Goal: Find specific page/section: Find specific page/section

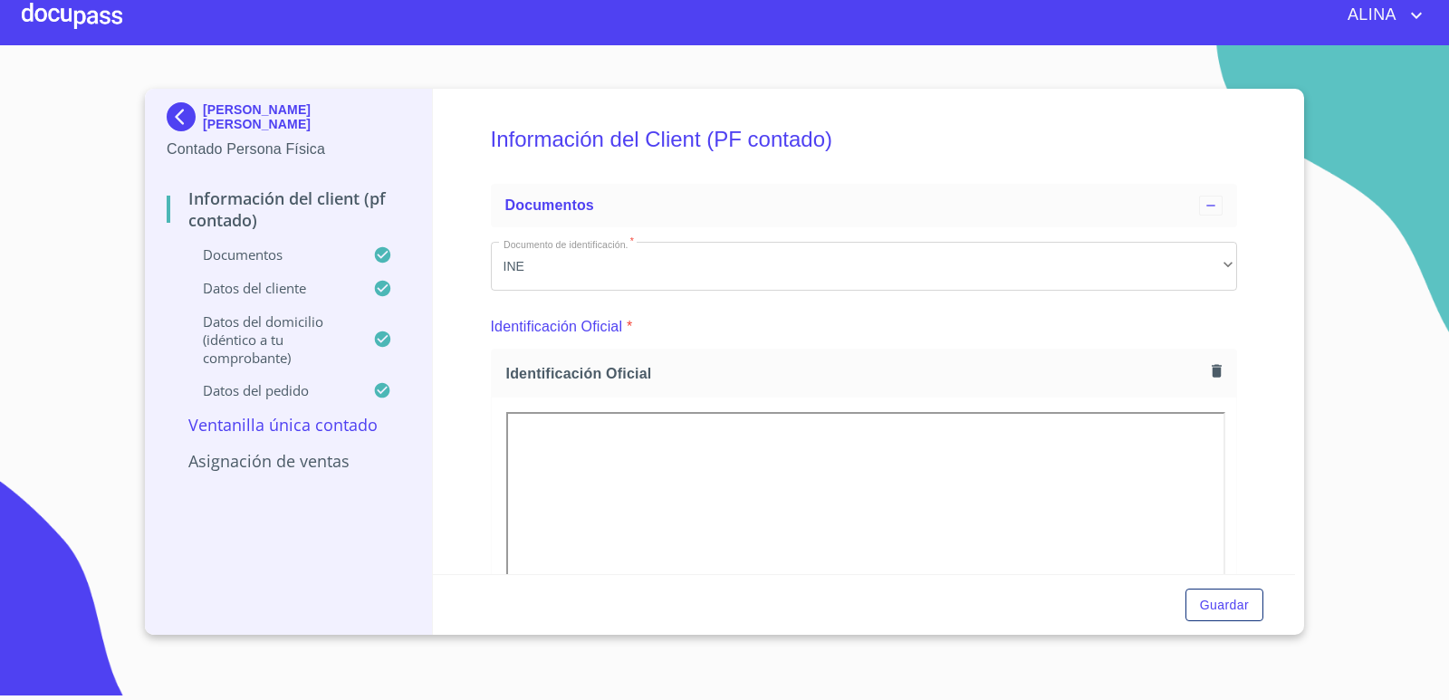
click at [92, 24] on div at bounding box center [72, 15] width 101 height 58
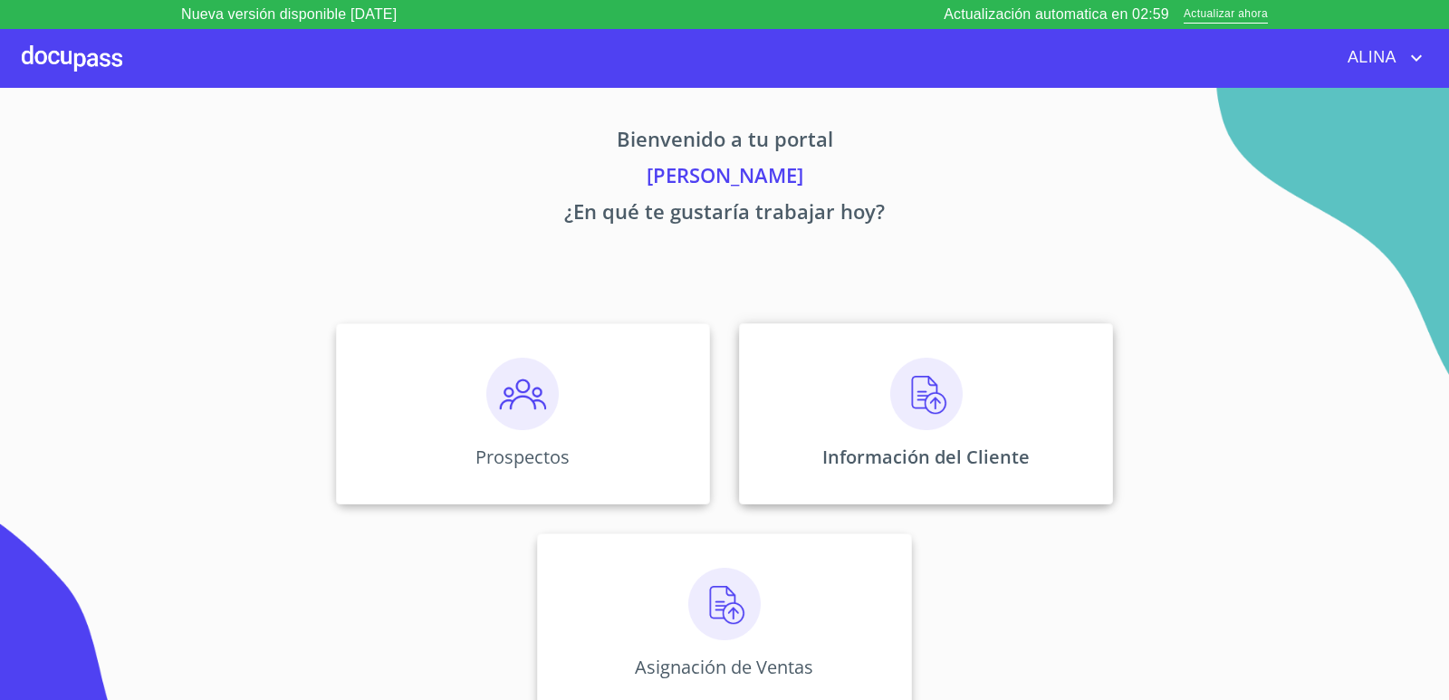
click at [804, 392] on div "Información del Cliente" at bounding box center [926, 413] width 374 height 181
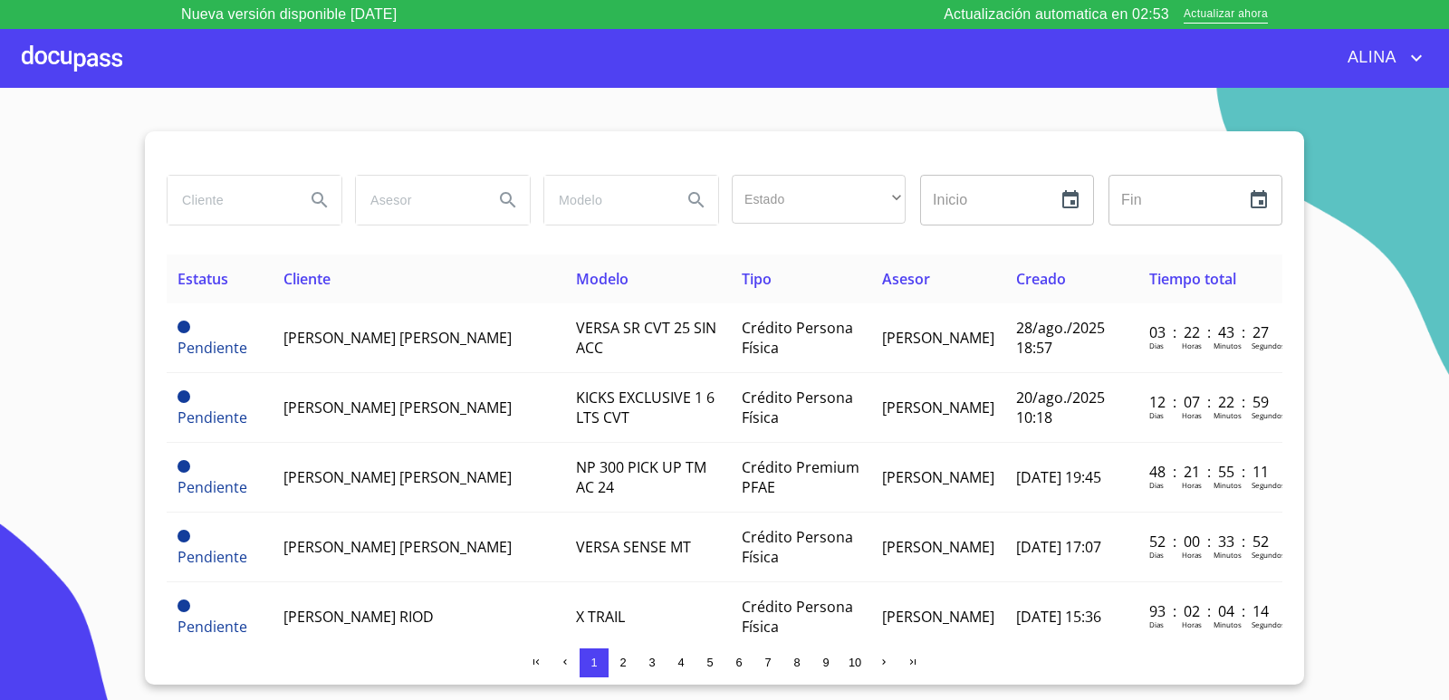
click at [226, 212] on input "search" at bounding box center [229, 200] width 123 height 49
type input "MANGUERAS METALICAS"
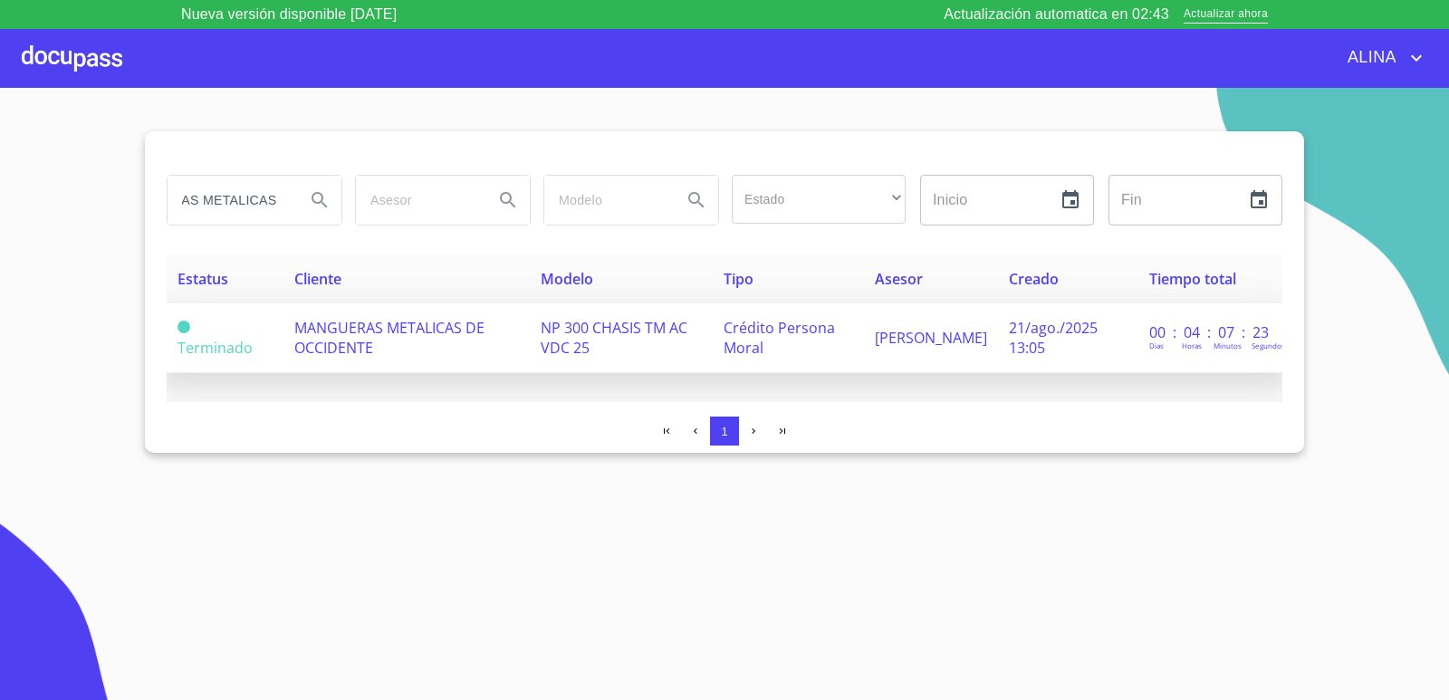
scroll to position [0, 0]
click at [370, 341] on span "MANGUERAS METALICAS DE OCCIDENTE" at bounding box center [389, 338] width 190 height 40
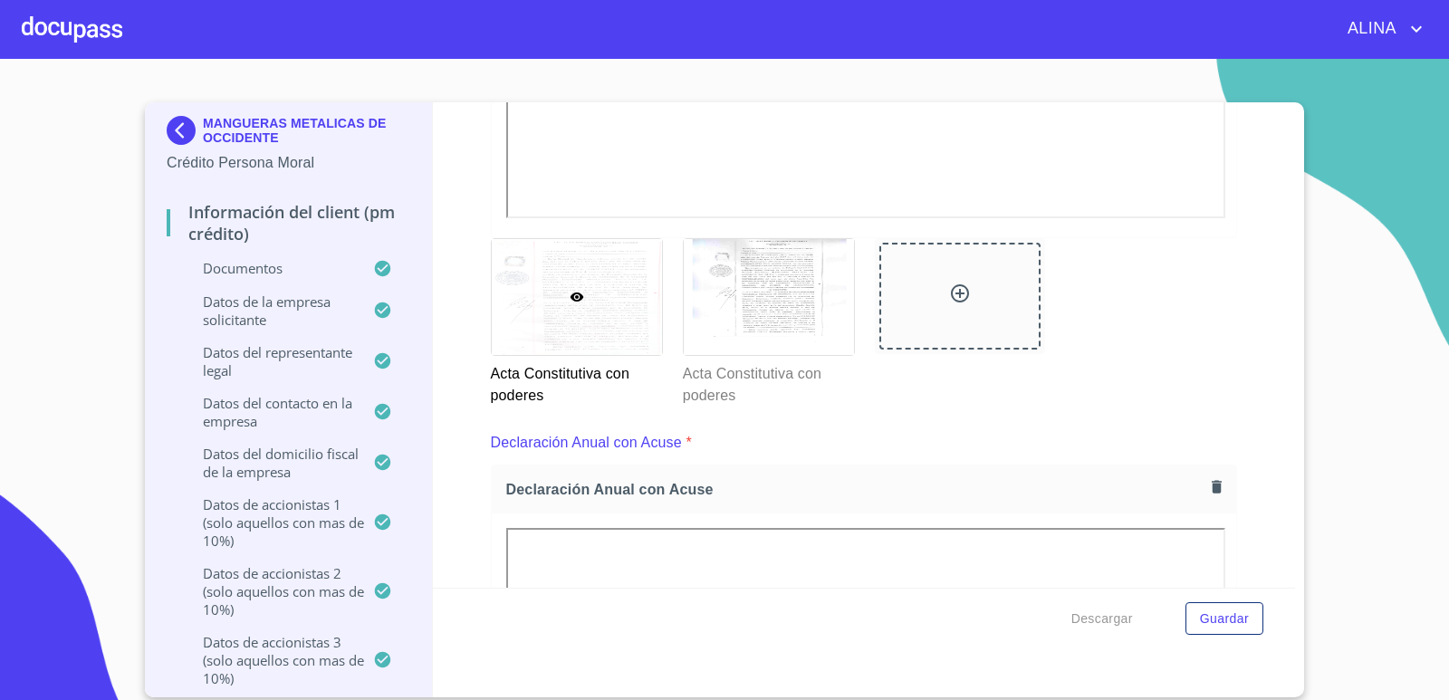
scroll to position [4800, 0]
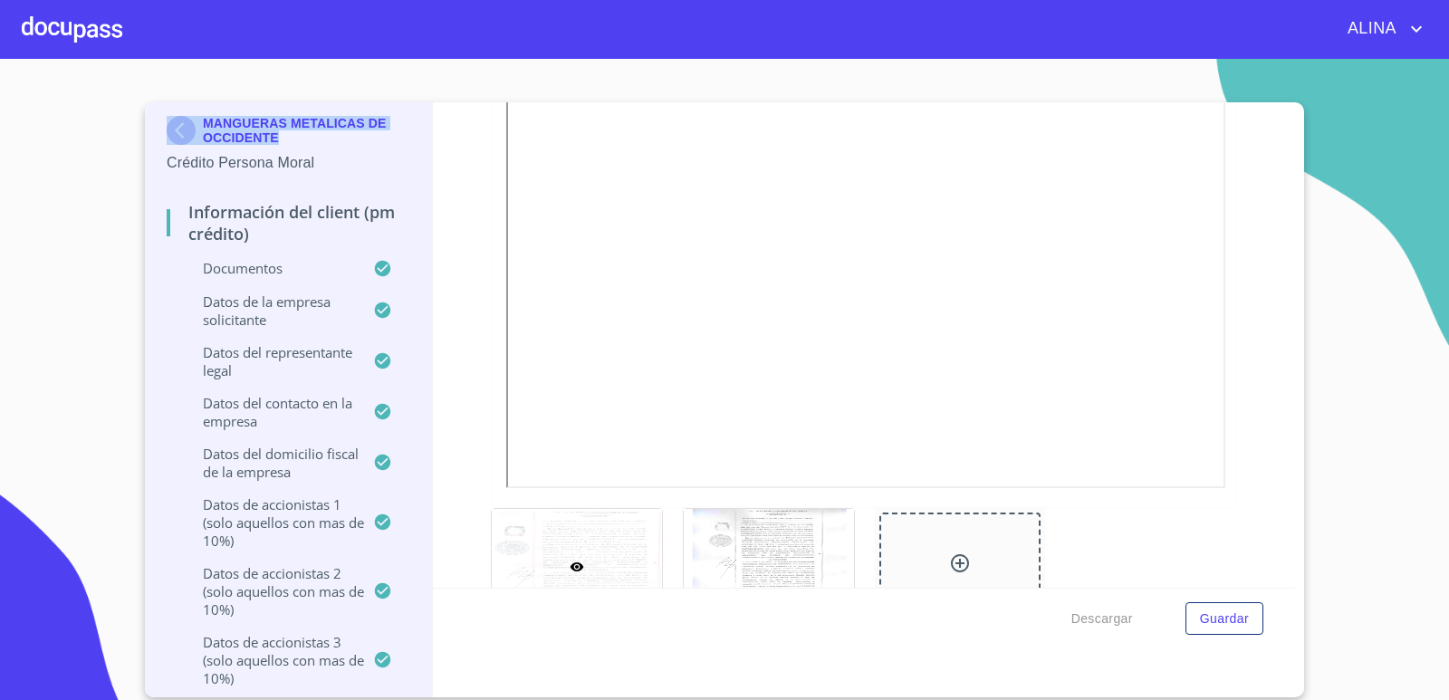
copy div "MANGUERAS METALICAS DE OCCIDENTE"
drag, startPoint x: 274, startPoint y: 141, endPoint x: 197, endPoint y: 130, distance: 77.9
click at [197, 130] on div "MANGUERAS METALICAS DE OCCIDENTE" at bounding box center [289, 134] width 244 height 36
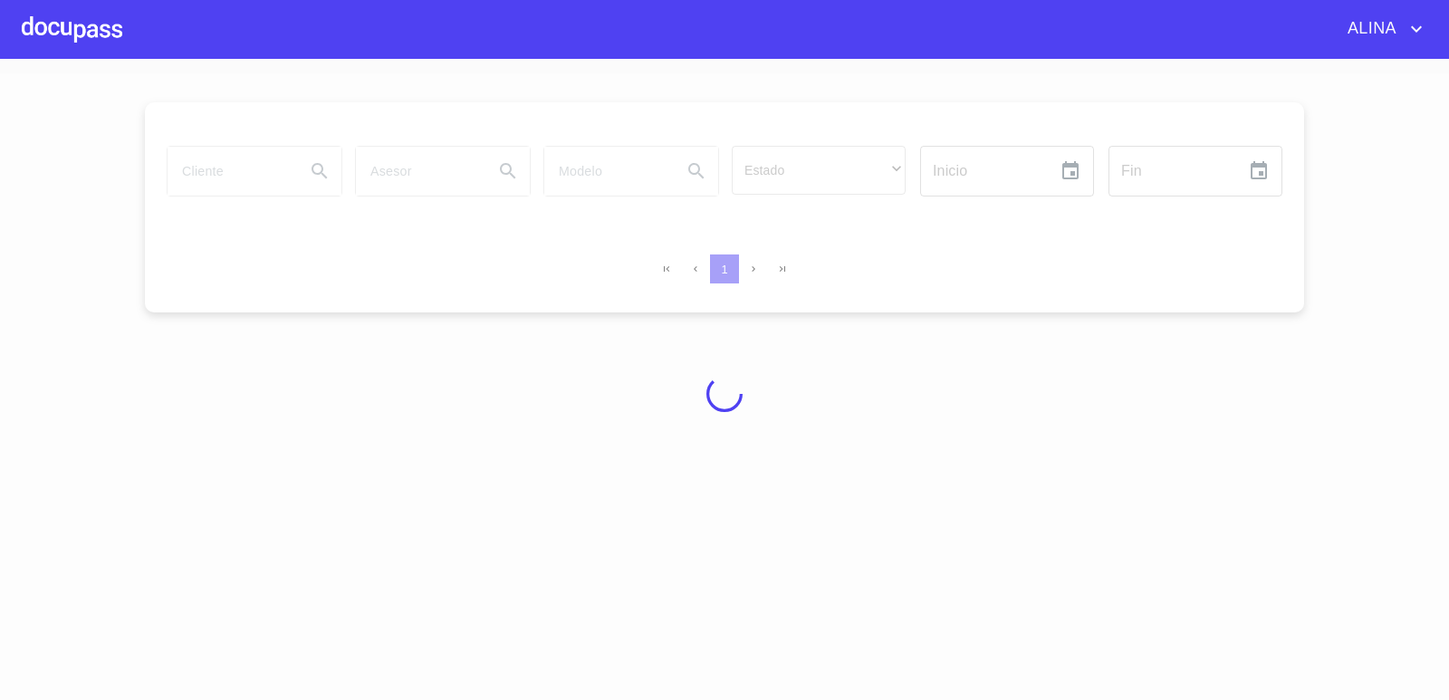
click at [82, 37] on div at bounding box center [72, 29] width 101 height 58
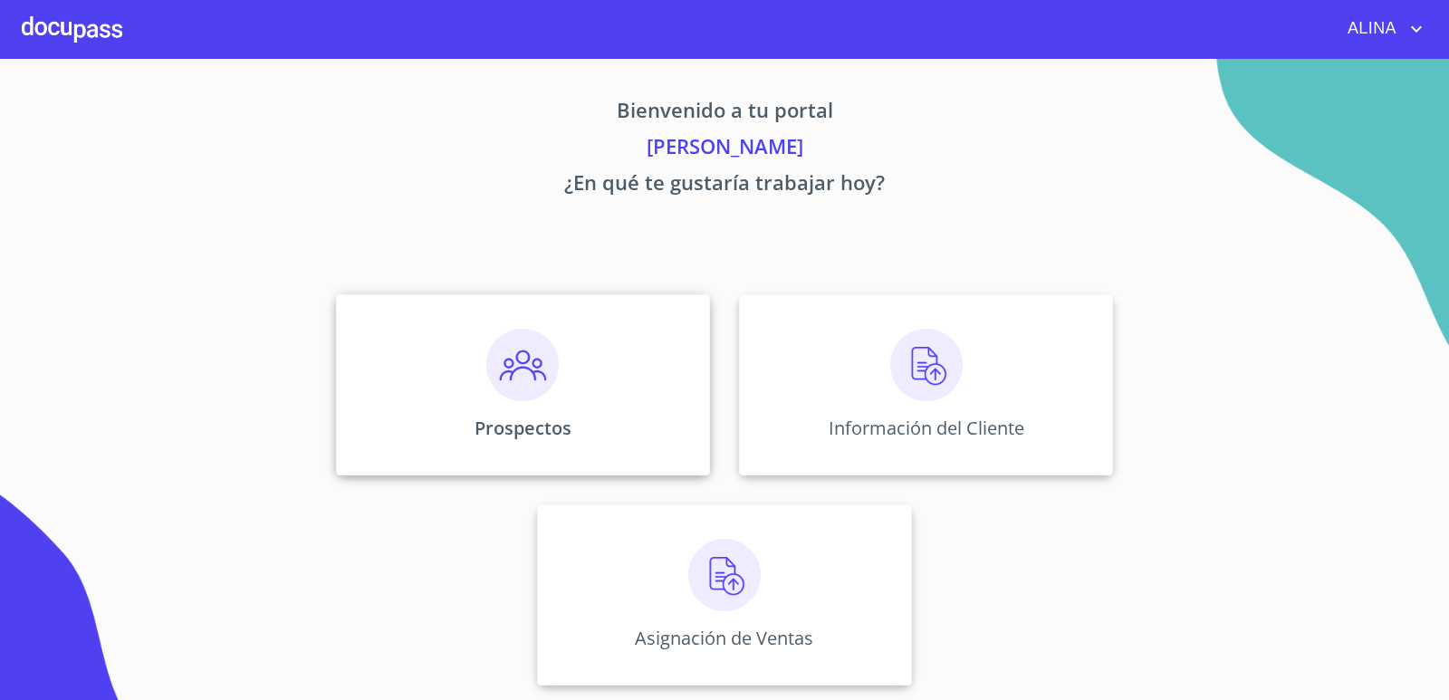
click at [667, 343] on div "Prospectos" at bounding box center [523, 384] width 374 height 181
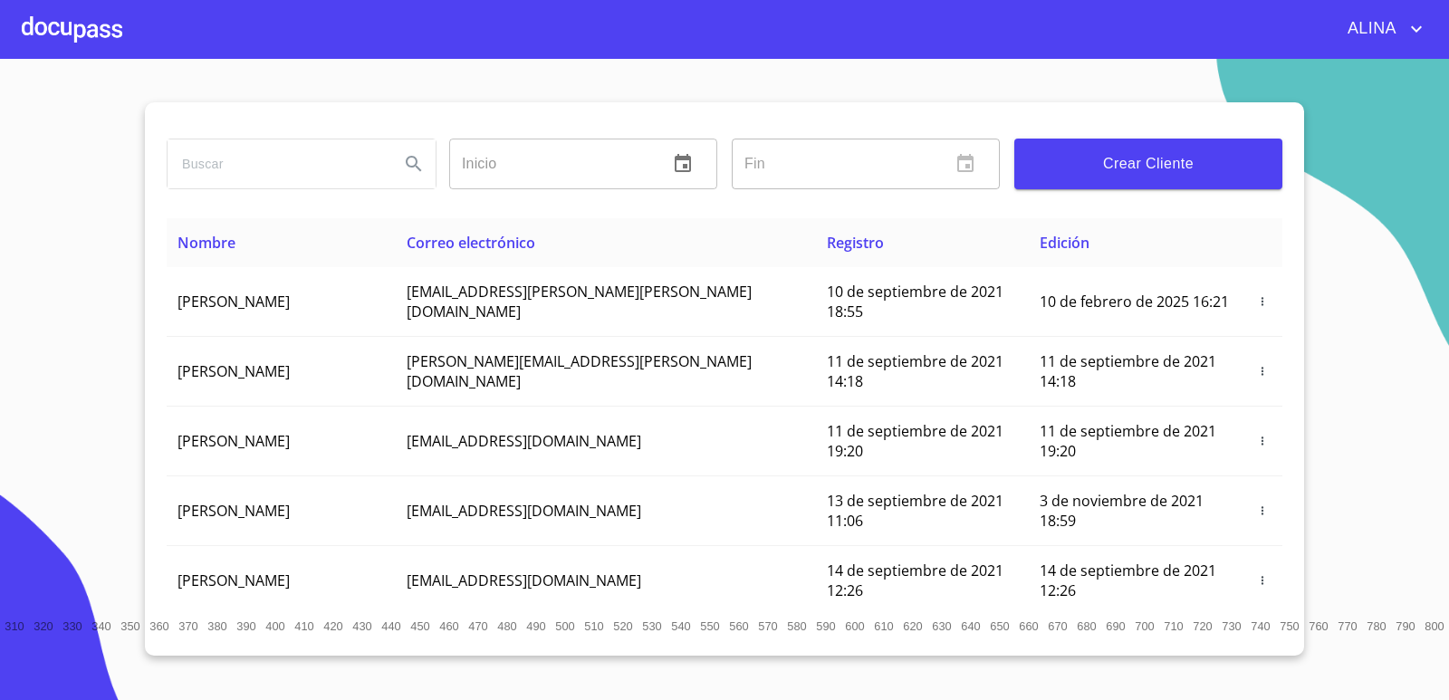
click at [264, 169] on input "search" at bounding box center [276, 163] width 217 height 49
paste input "MANGUERAS METALICAS DE OCCIDENTE"
type input "MANGUERAS METALICAS DE OCCIDENTE"
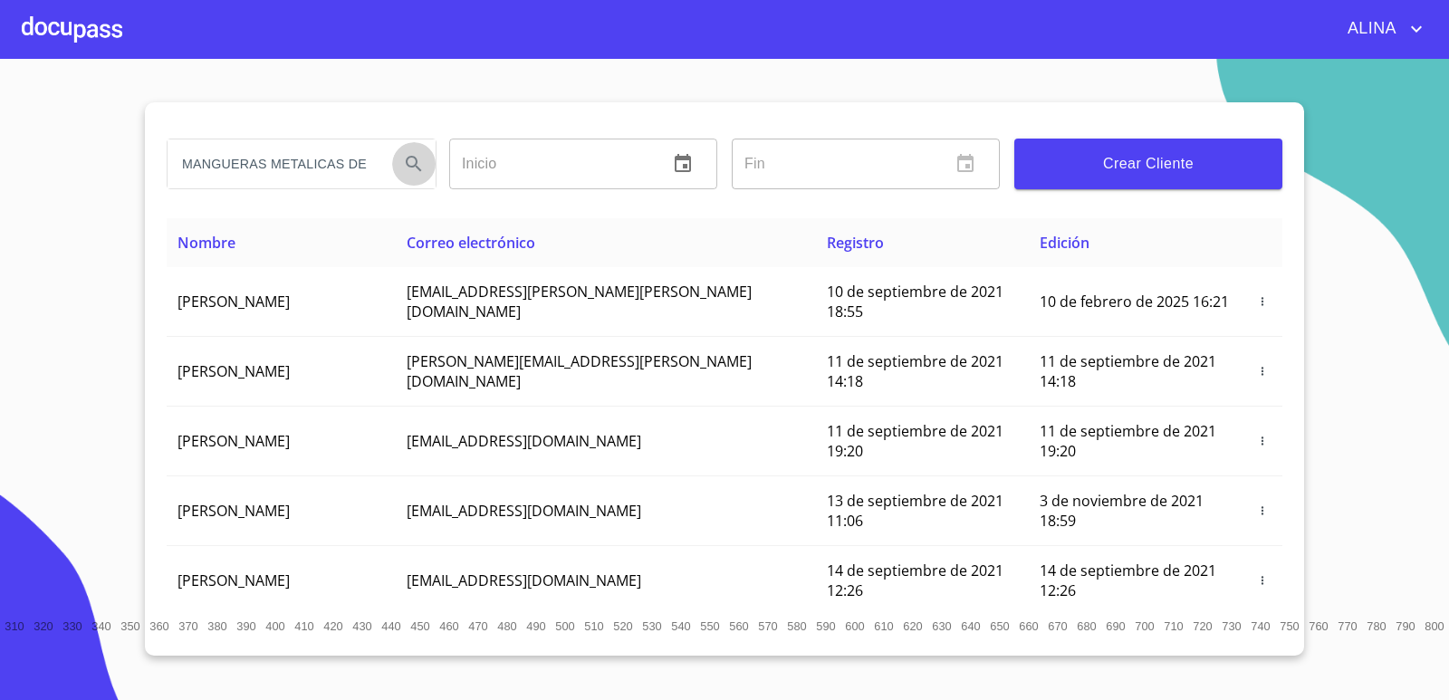
click at [416, 168] on icon "Search" at bounding box center [414, 164] width 22 height 22
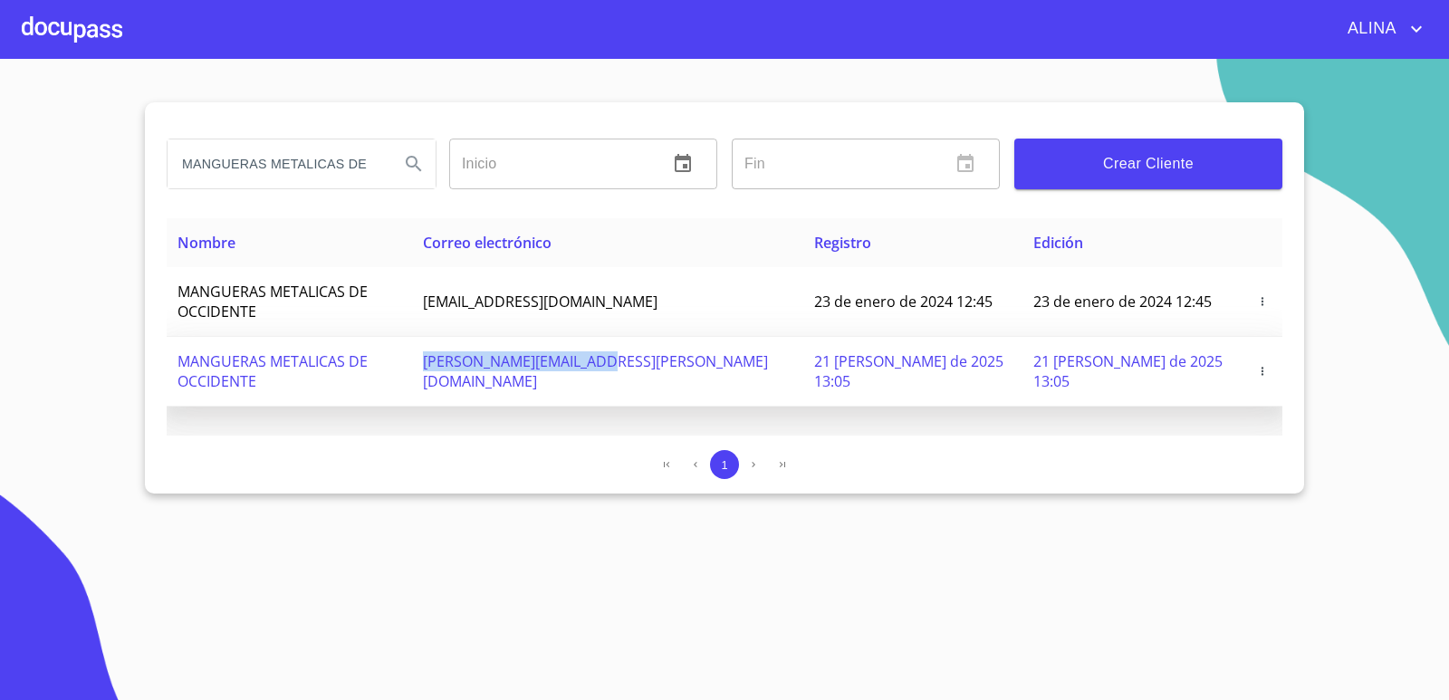
copy span "[PERSON_NAME][EMAIL_ADDRESS][PERSON_NAME][DOMAIN_NAME]"
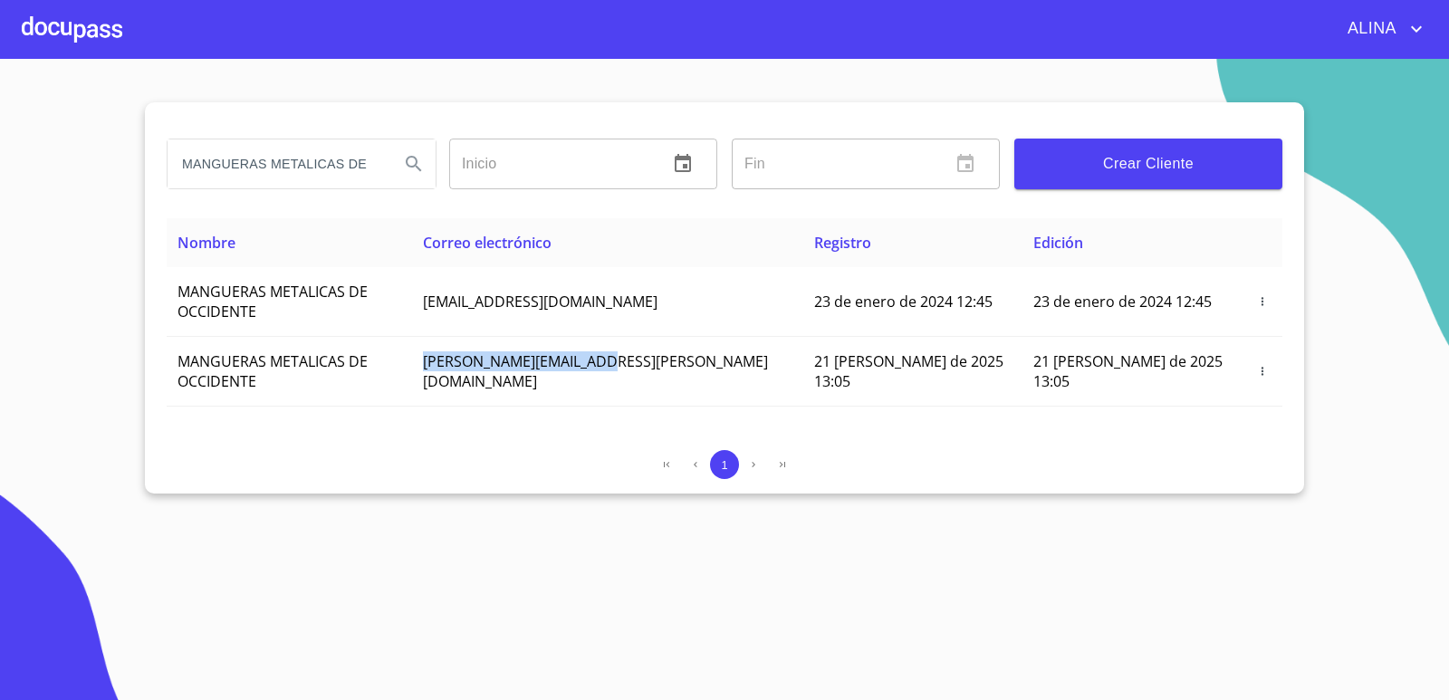
drag, startPoint x: 510, startPoint y: 348, endPoint x: 657, endPoint y: 226, distance: 190.4
click at [696, 341] on td "[PERSON_NAME][EMAIL_ADDRESS][PERSON_NAME][DOMAIN_NAME]" at bounding box center [607, 372] width 391 height 70
